Goal: Transaction & Acquisition: Book appointment/travel/reservation

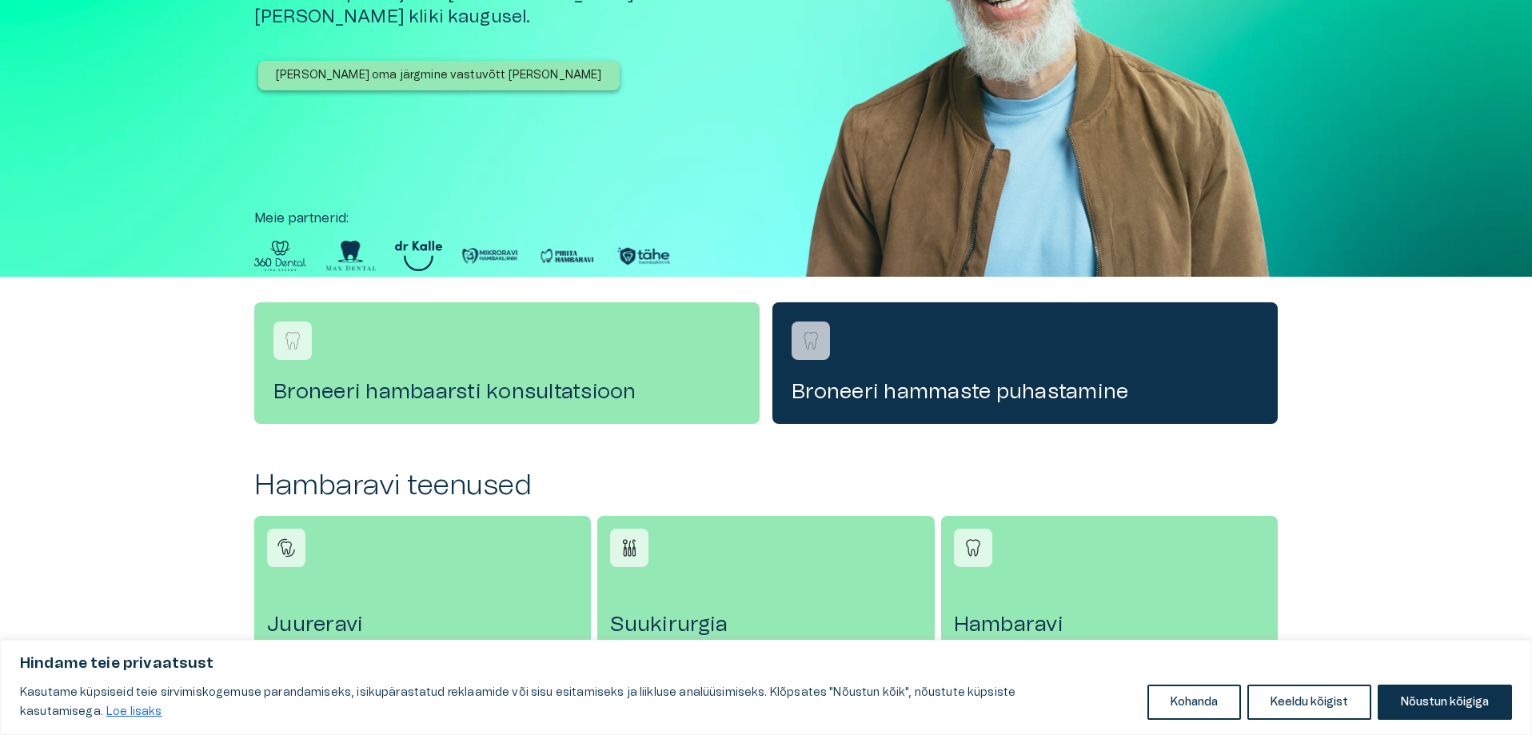
scroll to position [240, 0]
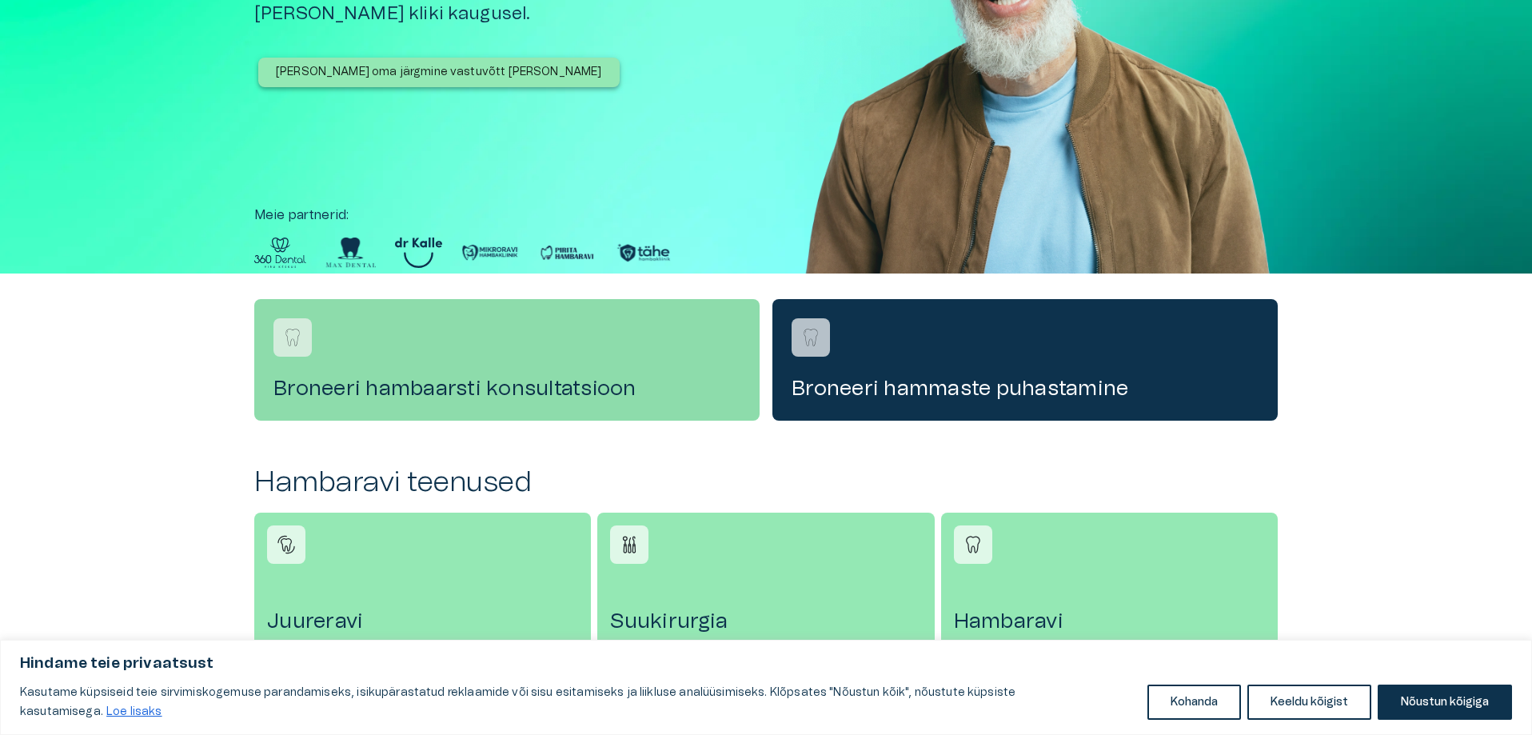
click at [456, 368] on div "Broneeri hambaarsti konsultatsioon" at bounding box center [506, 360] width 505 height 122
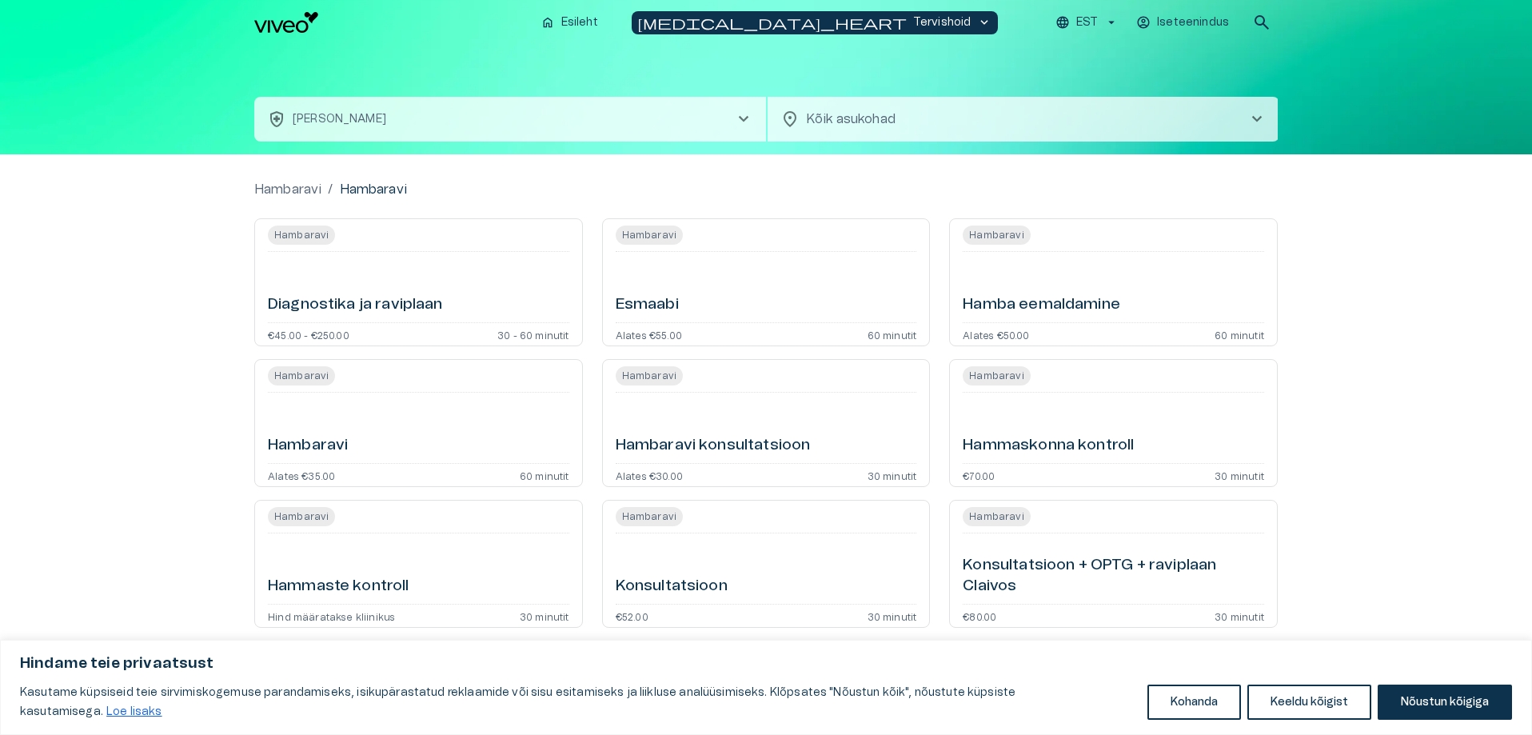
click at [408, 395] on div "[PERSON_NAME] Alates €35.00 60 minutit" at bounding box center [418, 423] width 329 height 128
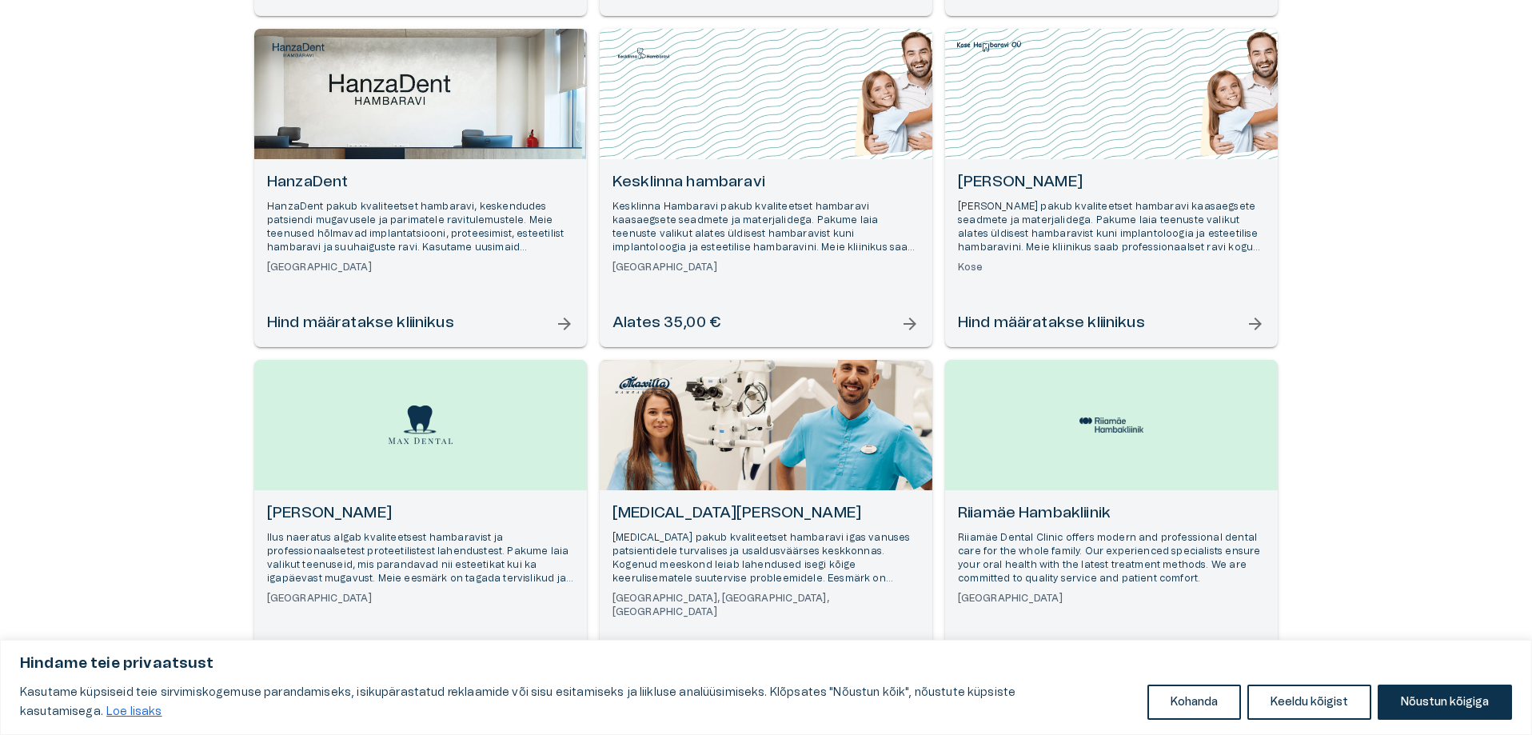
scroll to position [480, 0]
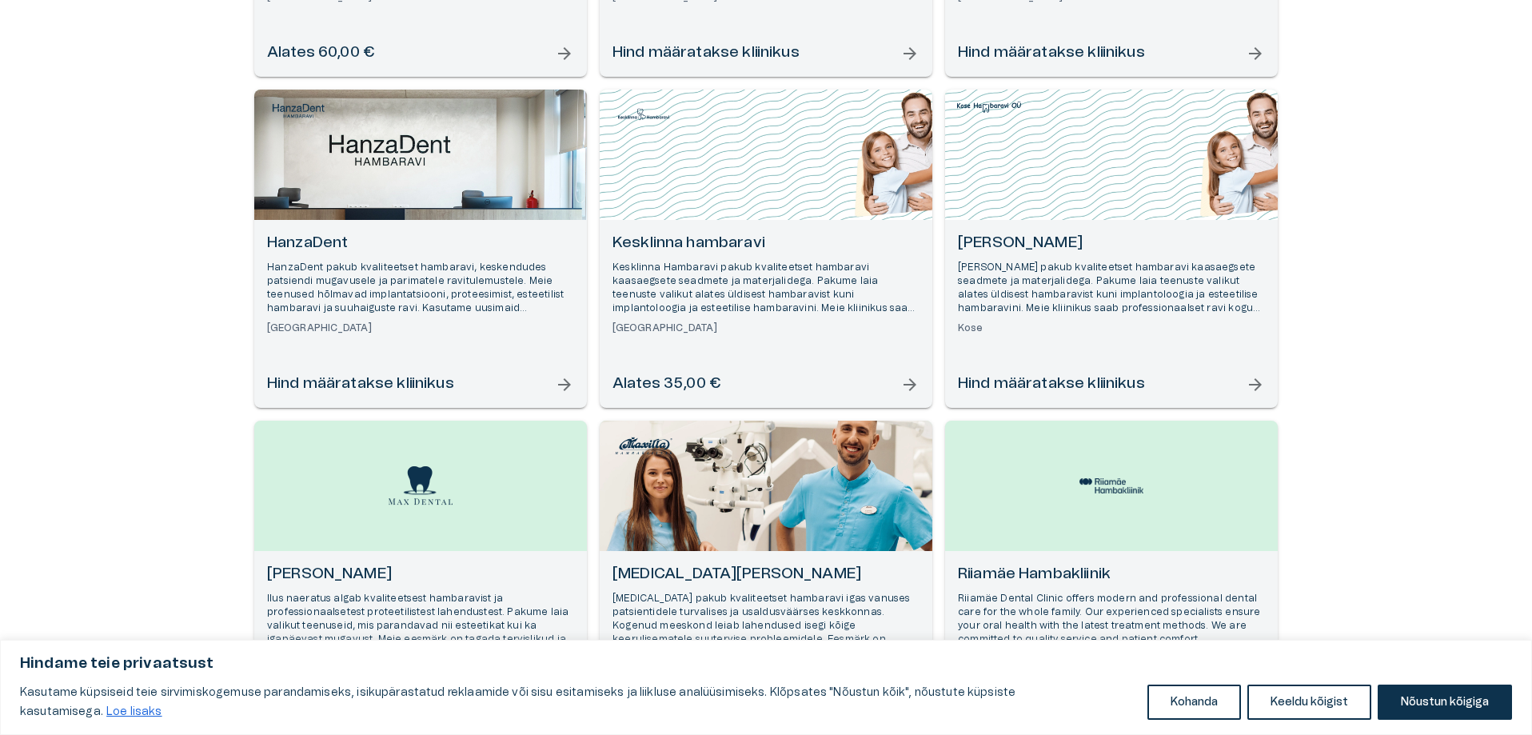
click at [381, 294] on p "HanzaDent pakub kvaliteetset hambaravi, keskendudes patsiendi mugavusele ja par…" at bounding box center [420, 288] width 307 height 55
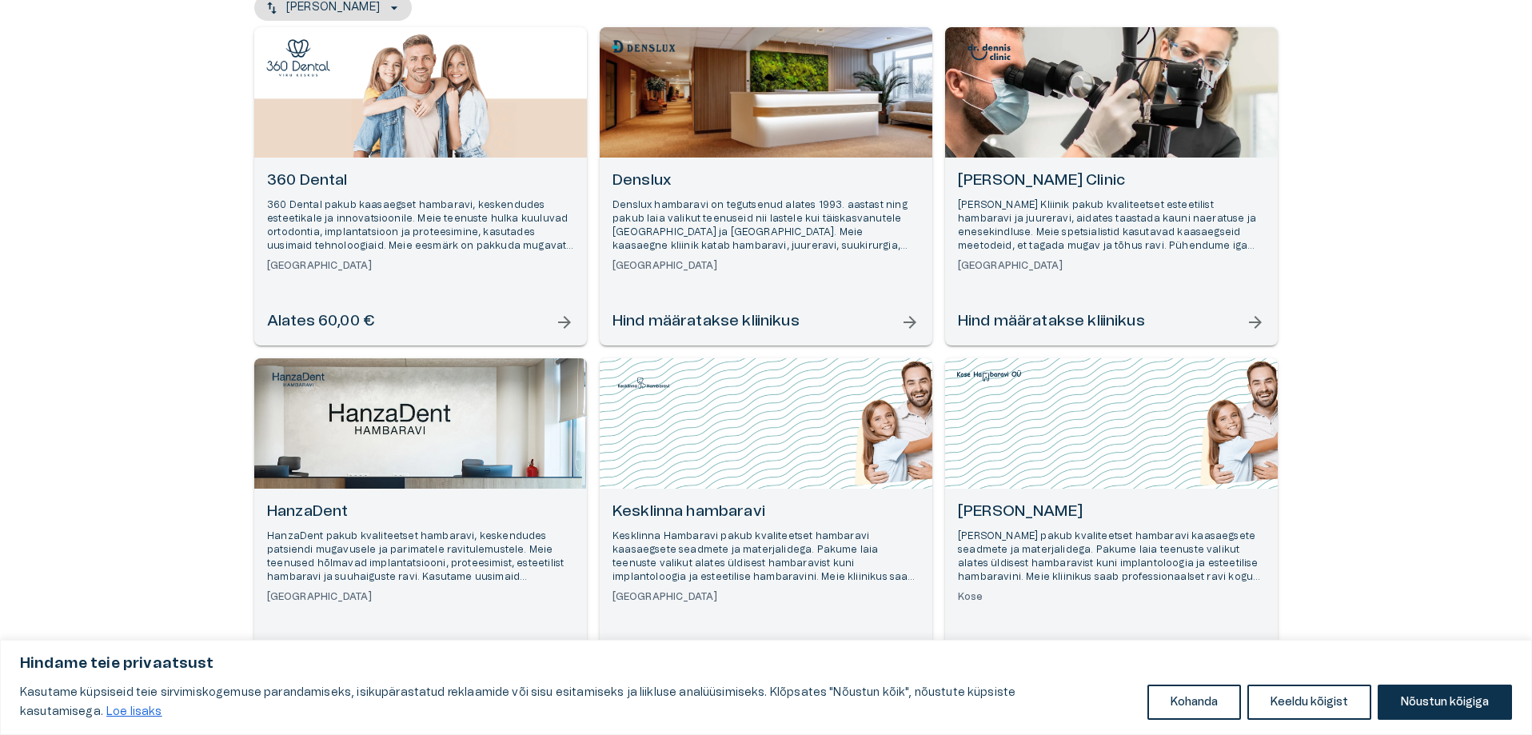
scroll to position [400, 0]
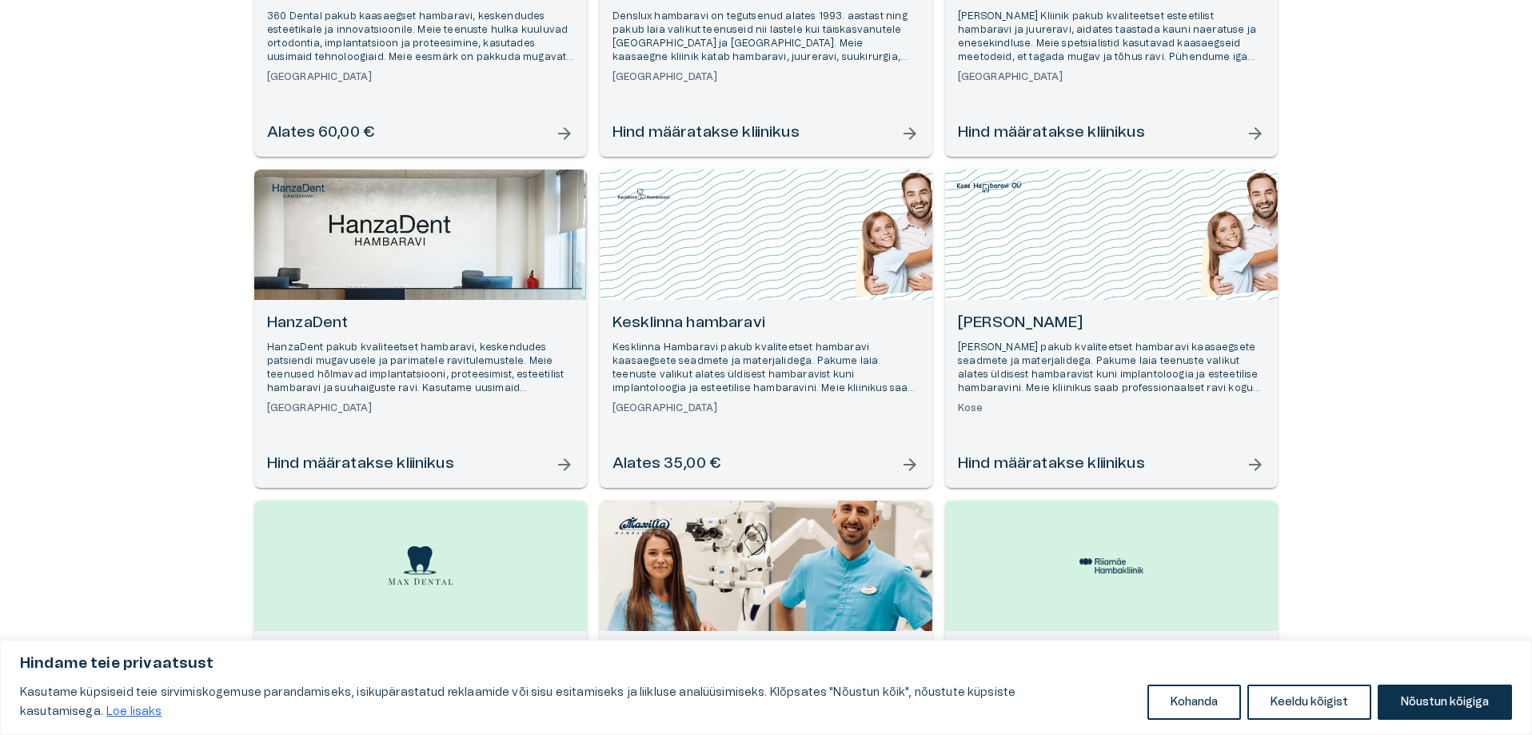
click at [788, 367] on p "Kesklinna Hambaravi pakub kvaliteetset hambaravi kaasaegsete seadmete ja materj…" at bounding box center [765, 368] width 307 height 55
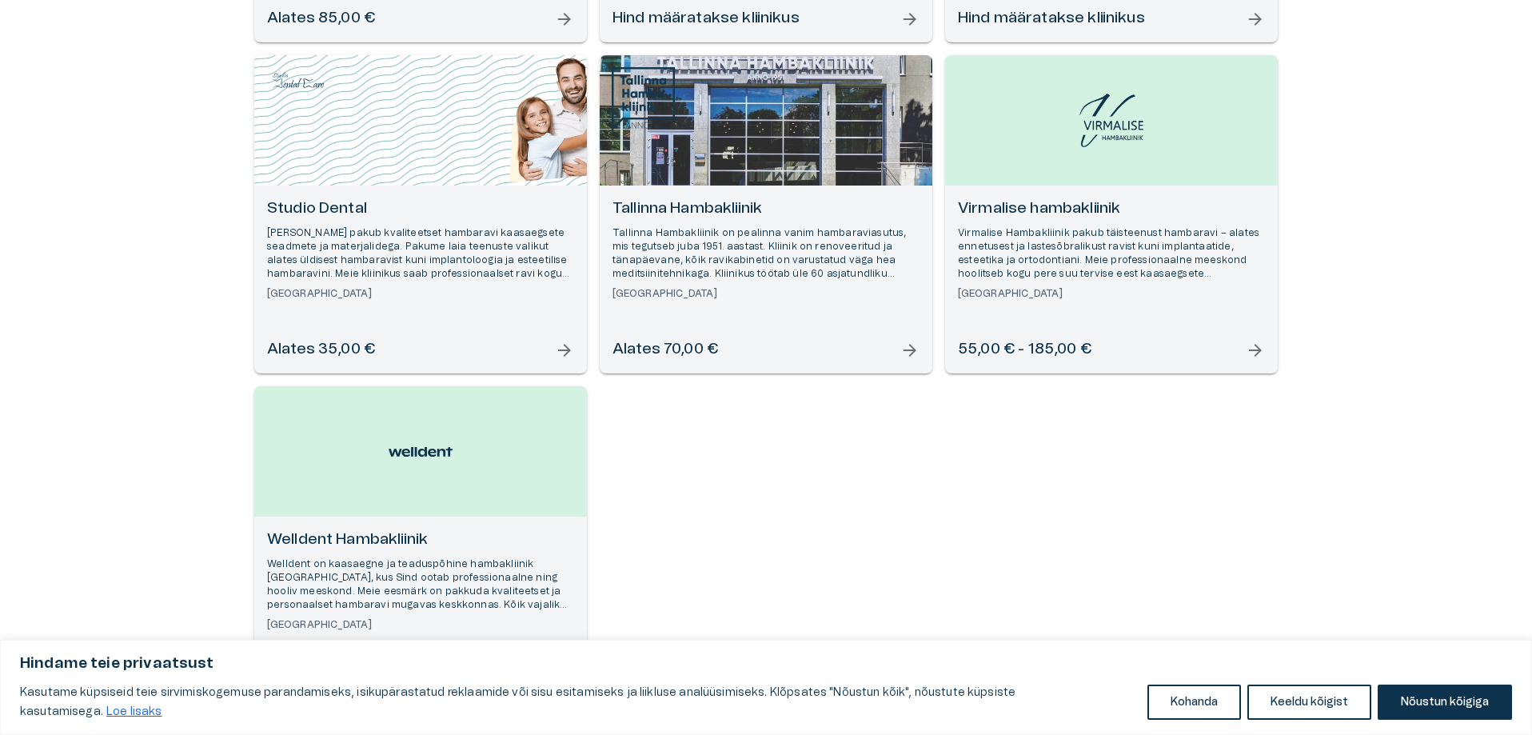
scroll to position [1593, 0]
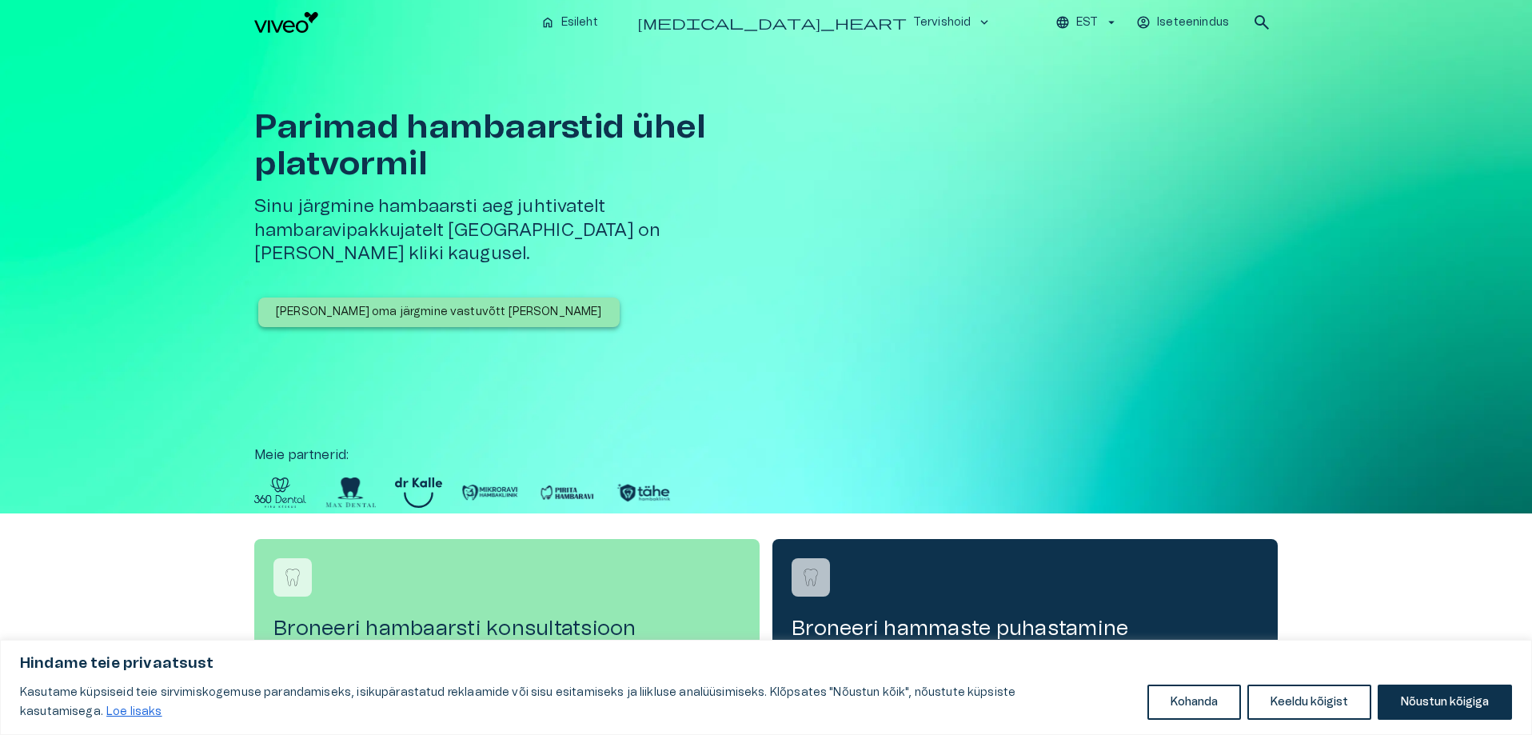
scroll to position [240, 0]
